Goal: Complete application form

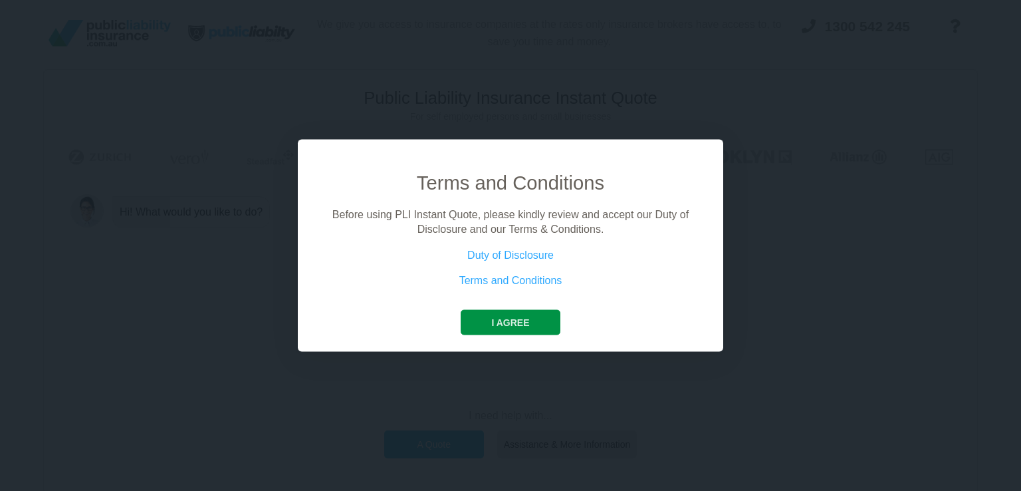
click at [518, 321] on button "I agree" at bounding box center [510, 321] width 99 height 25
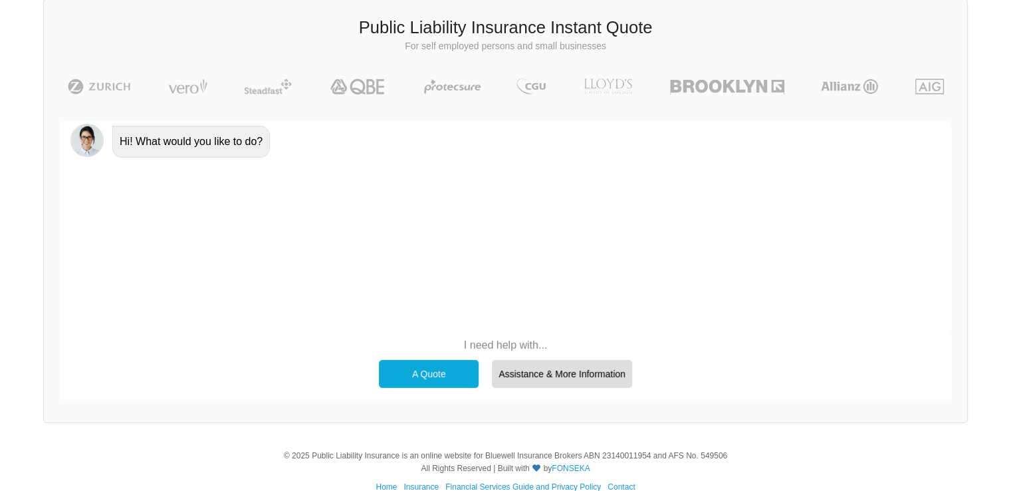
scroll to position [92, 0]
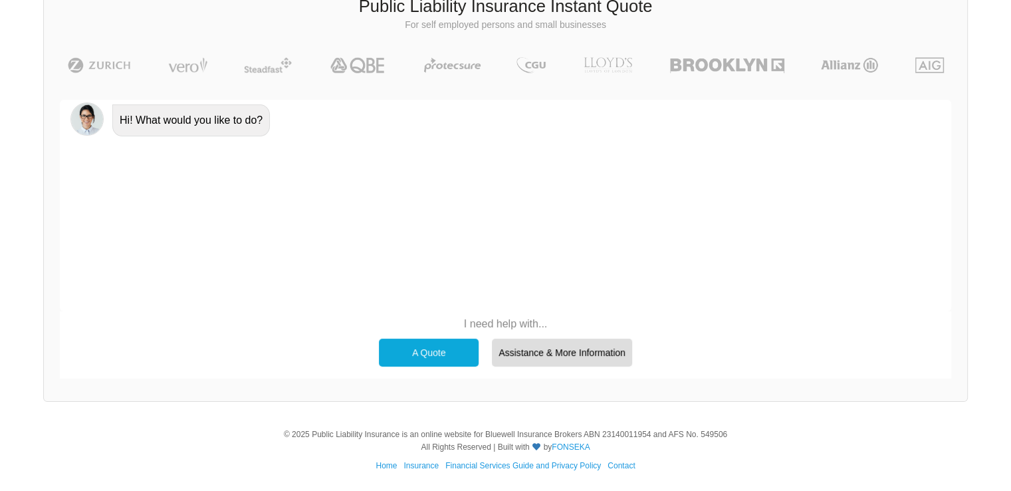
click at [447, 354] on div "A Quote" at bounding box center [429, 352] width 100 height 28
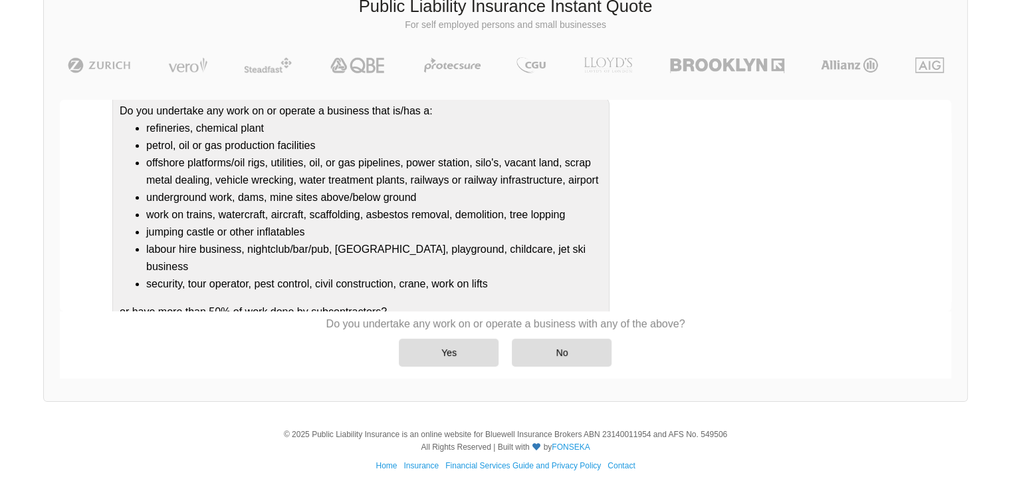
scroll to position [138, 0]
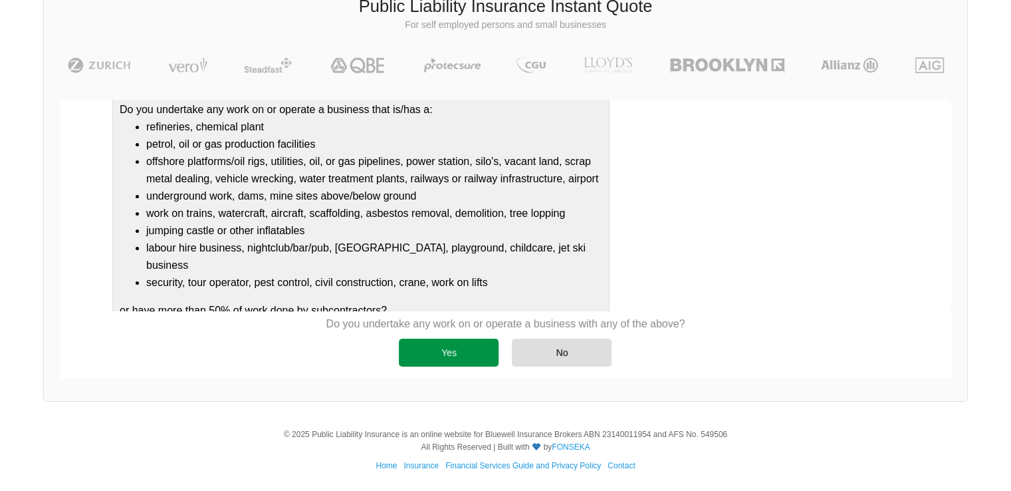
click at [470, 346] on div "Yes" at bounding box center [449, 352] width 100 height 28
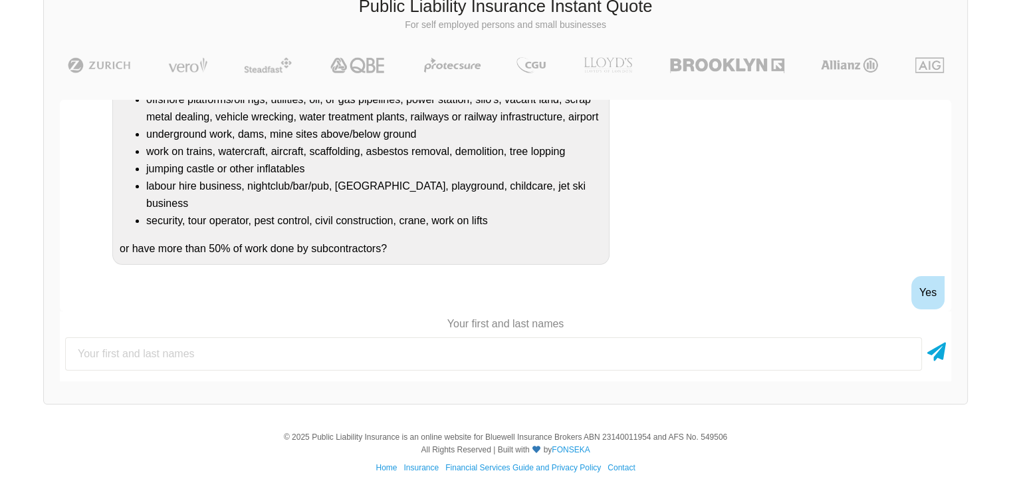
scroll to position [263, 0]
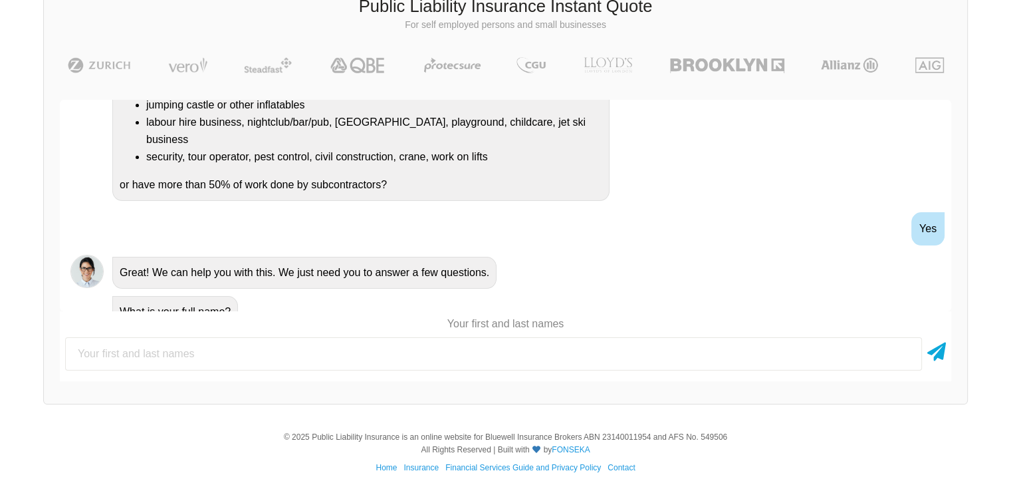
click at [618, 349] on input "text" at bounding box center [493, 353] width 857 height 33
click at [933, 349] on icon at bounding box center [936, 349] width 19 height 24
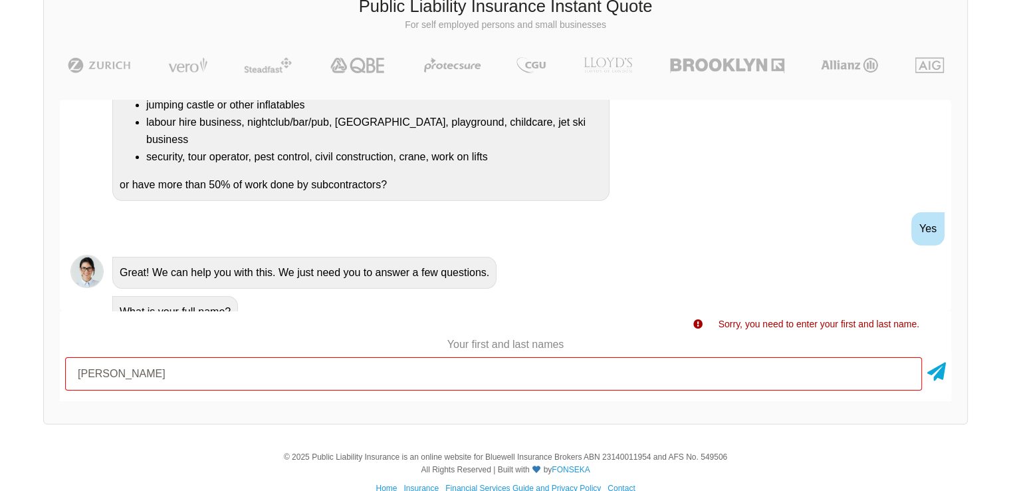
scroll to position [277, 0]
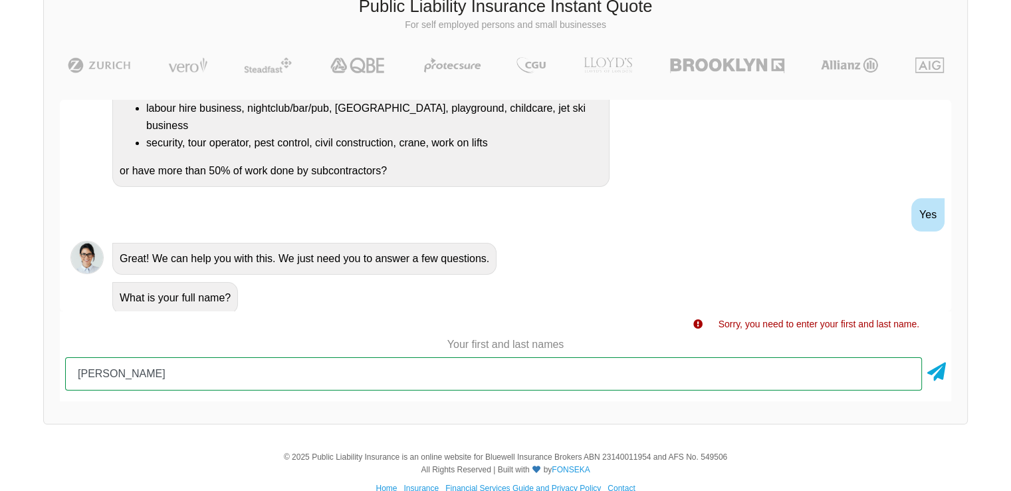
click at [255, 374] on input "[PERSON_NAME]" at bounding box center [493, 373] width 857 height 33
type input "[PERSON_NAME]"
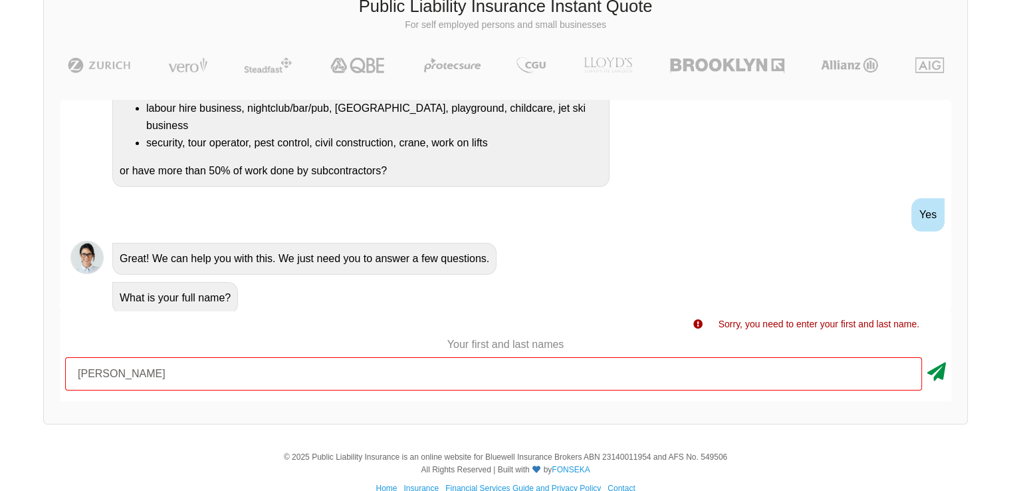
click at [940, 369] on icon at bounding box center [936, 369] width 19 height 24
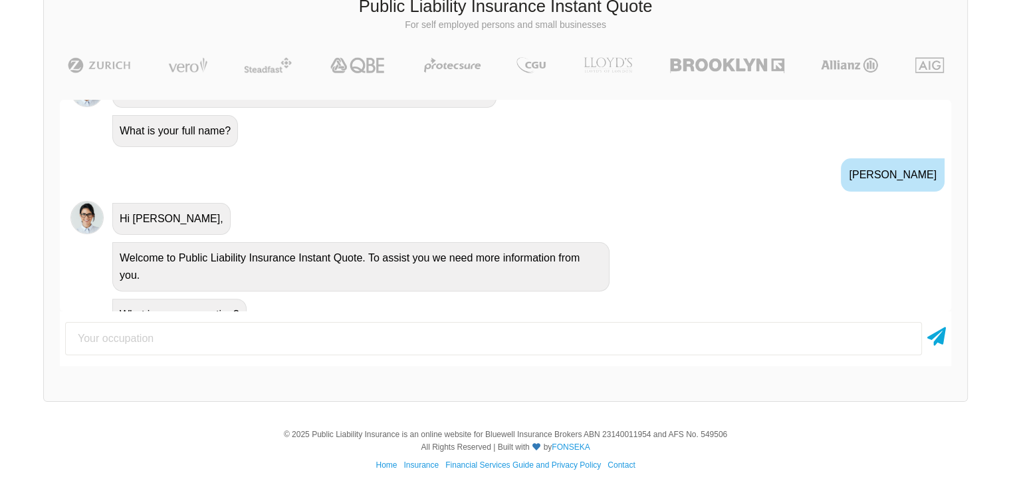
scroll to position [445, 0]
type input "Nanny"
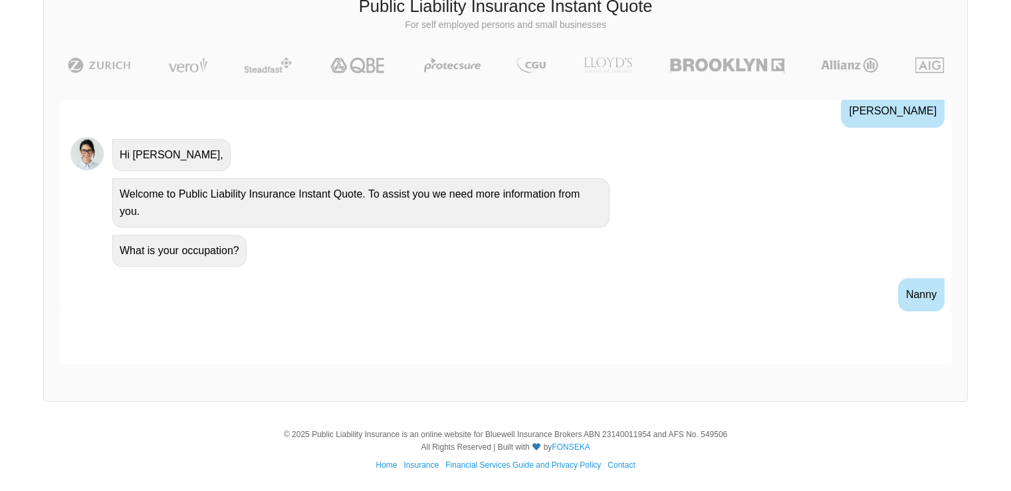
scroll to position [532, 0]
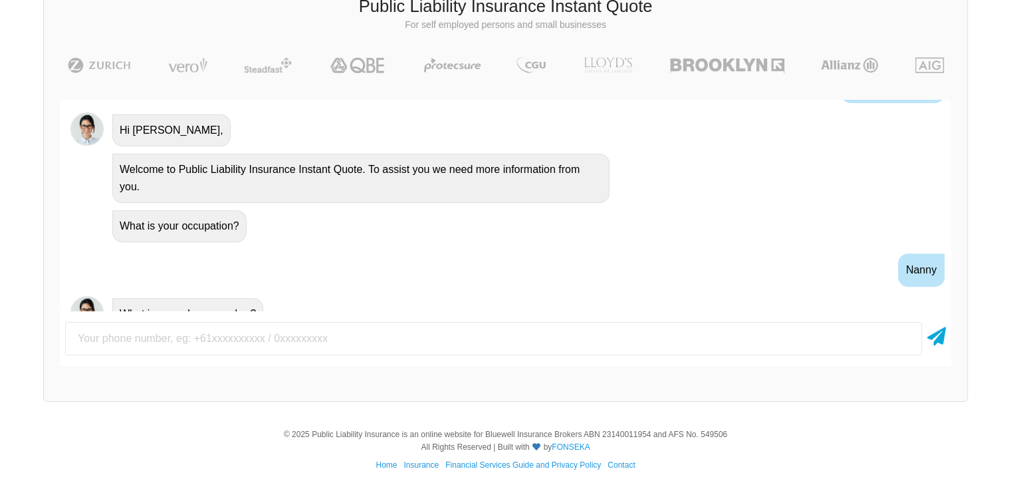
click at [308, 339] on input "text" at bounding box center [493, 338] width 857 height 33
type input "0000000000"
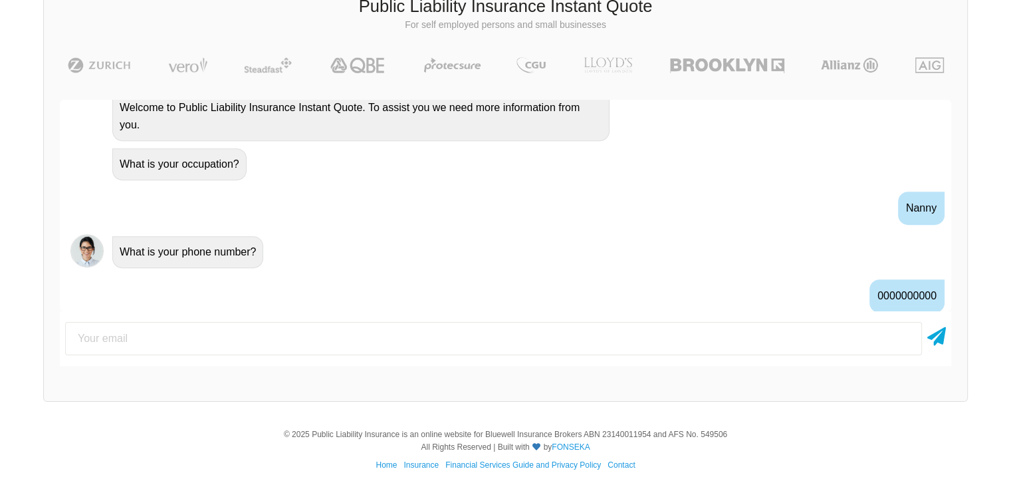
scroll to position [620, 0]
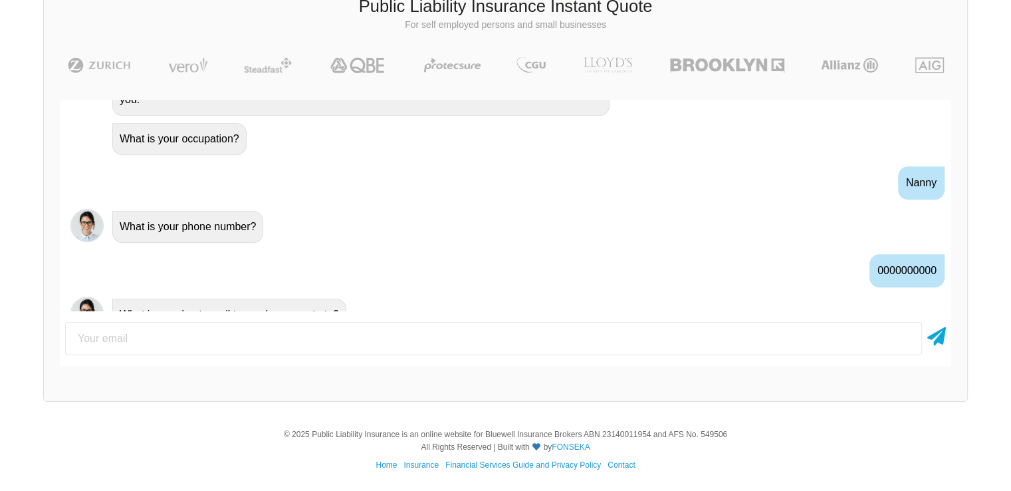
click at [308, 339] on input "email" at bounding box center [493, 338] width 857 height 33
type input "[EMAIL_ADDRESS][DOMAIN_NAME]"
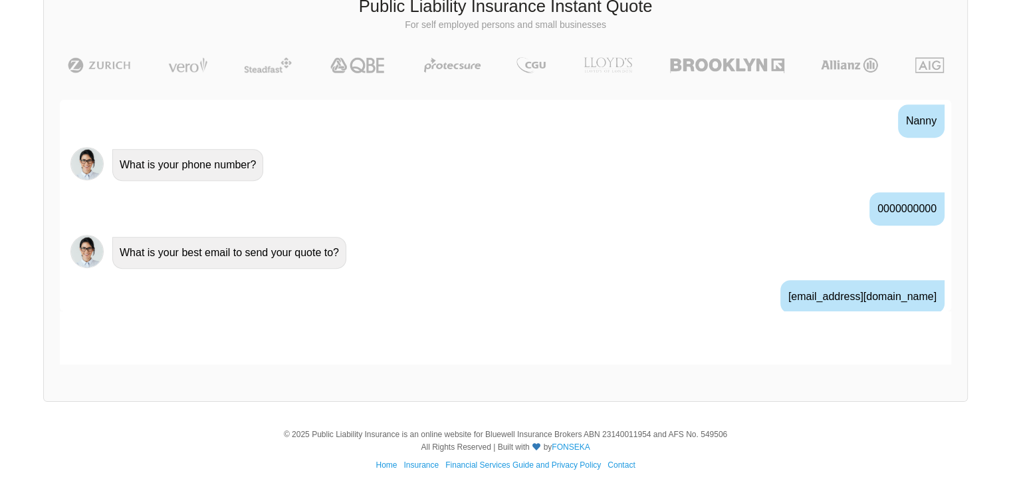
scroll to position [707, 0]
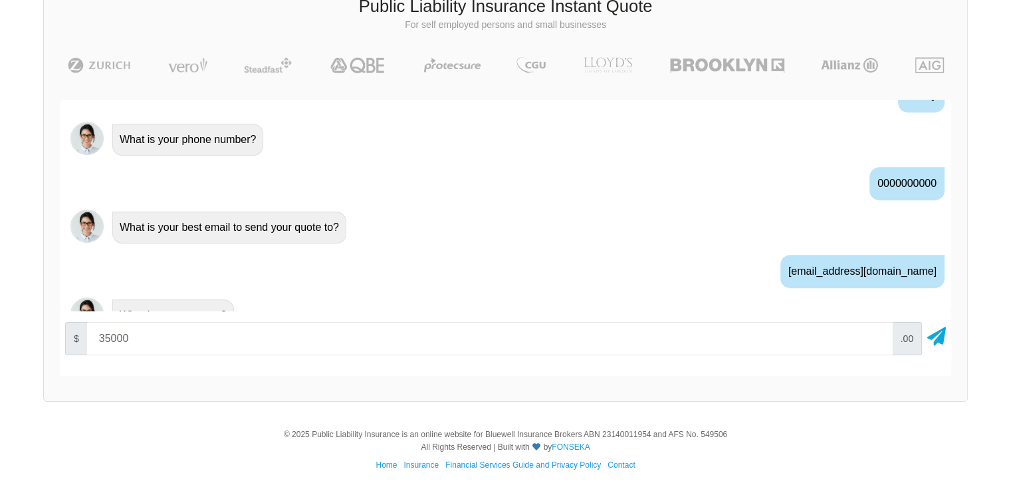
type input "35000"
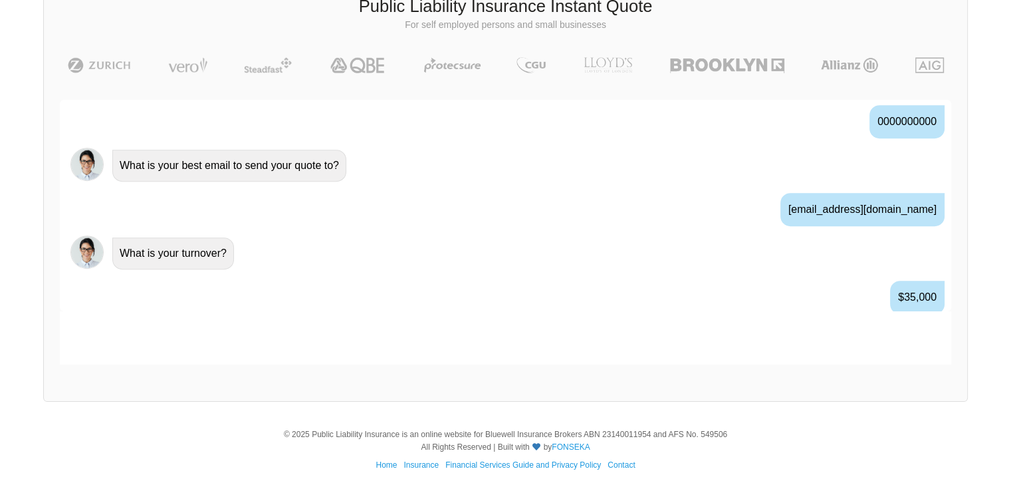
scroll to position [793, 0]
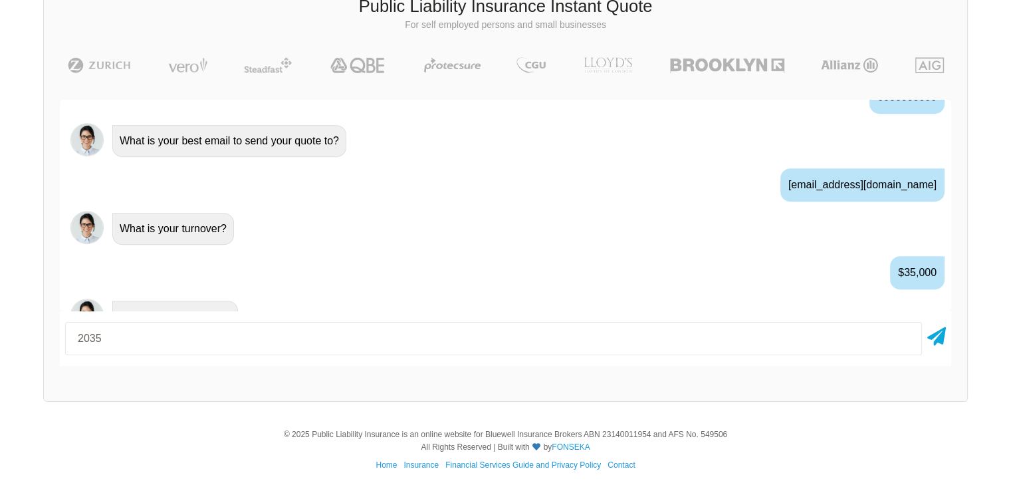
type input "2035"
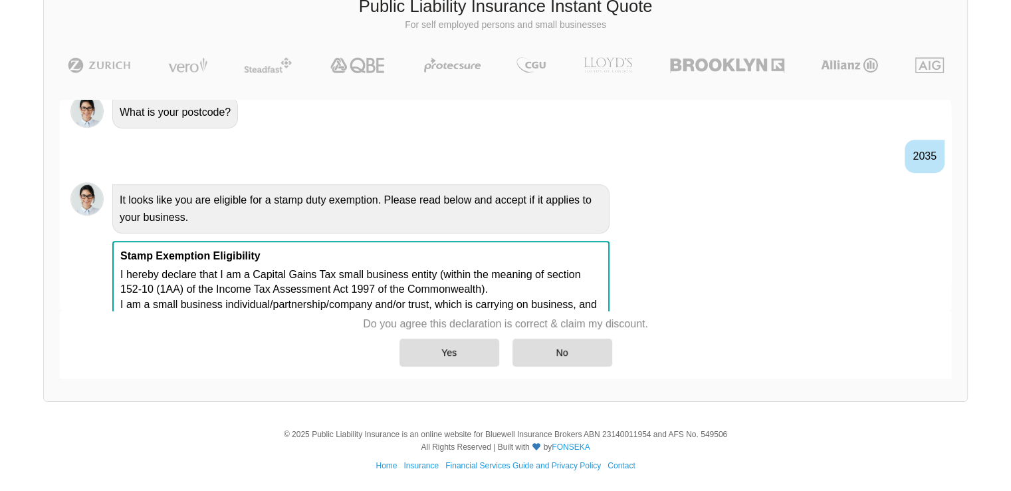
scroll to position [998, 0]
click at [462, 349] on div "Yes" at bounding box center [450, 352] width 100 height 28
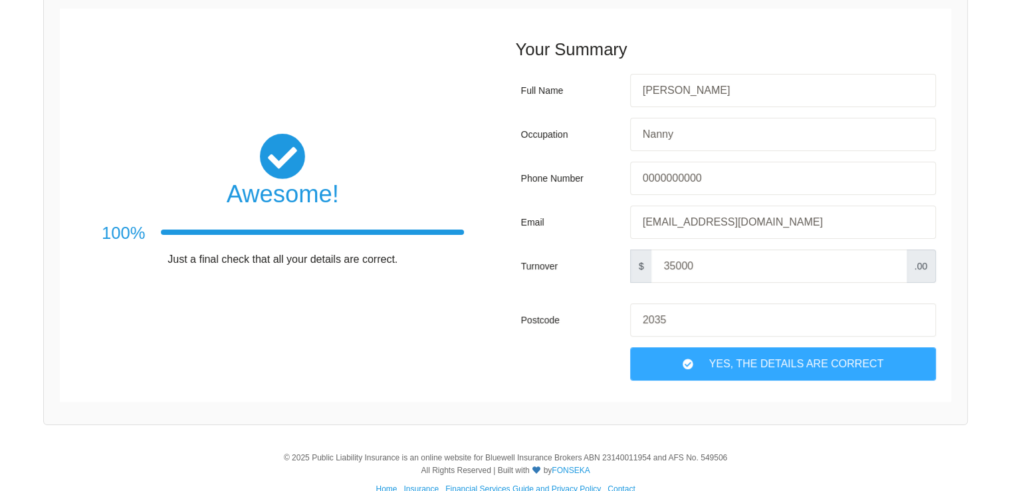
scroll to position [205, 0]
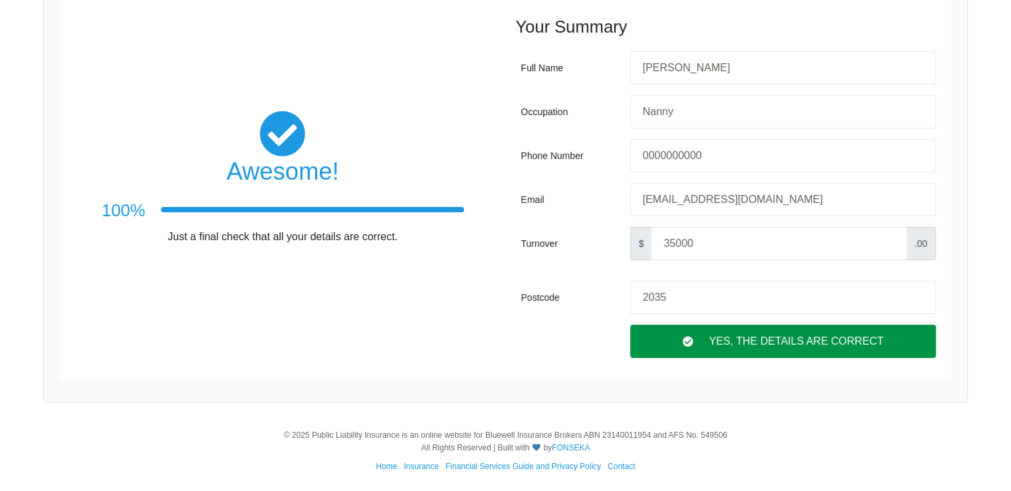
click at [719, 336] on div "Yes, The Details are correct" at bounding box center [783, 340] width 306 height 33
